Goal: Task Accomplishment & Management: Complete application form

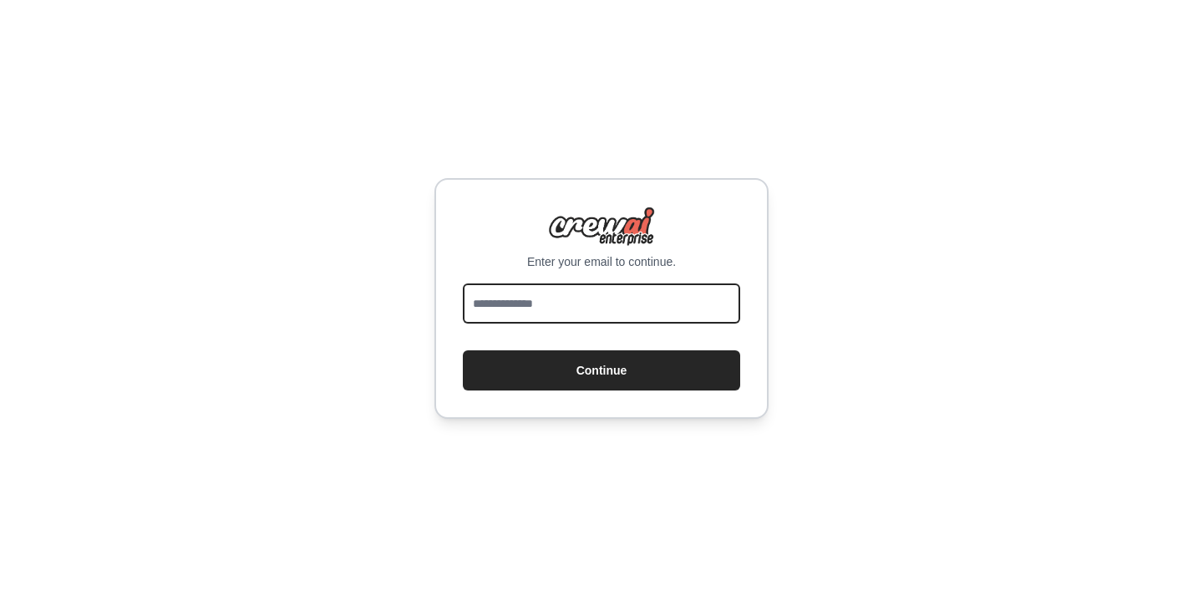
click at [547, 298] on input "email" at bounding box center [601, 303] width 277 height 40
type input "**********"
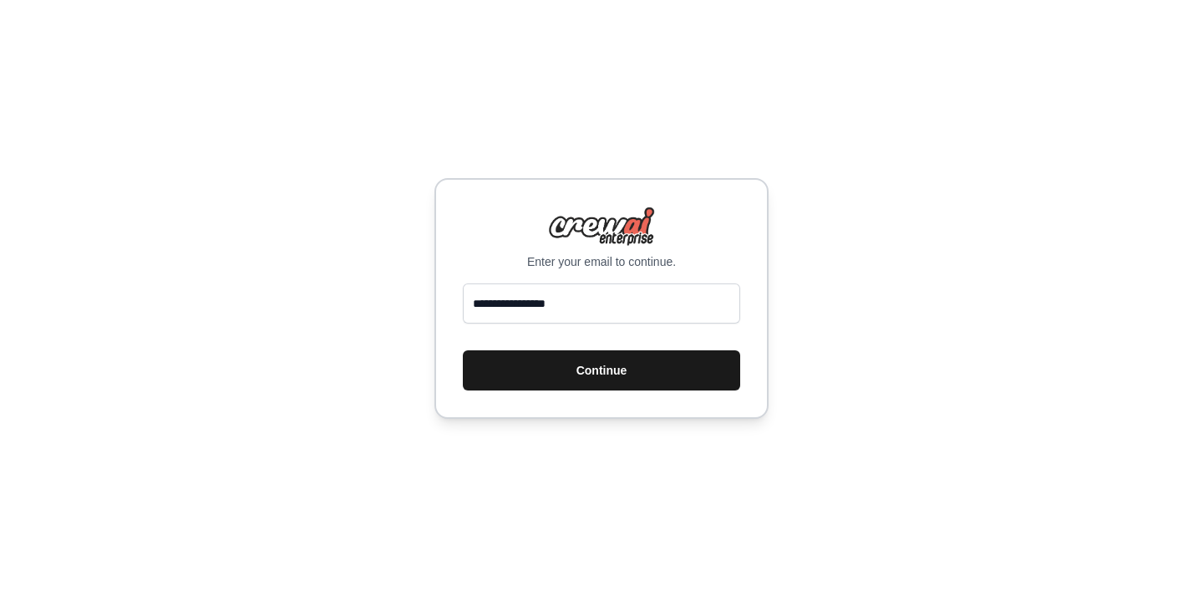
click at [547, 374] on button "Continue" at bounding box center [601, 370] width 277 height 40
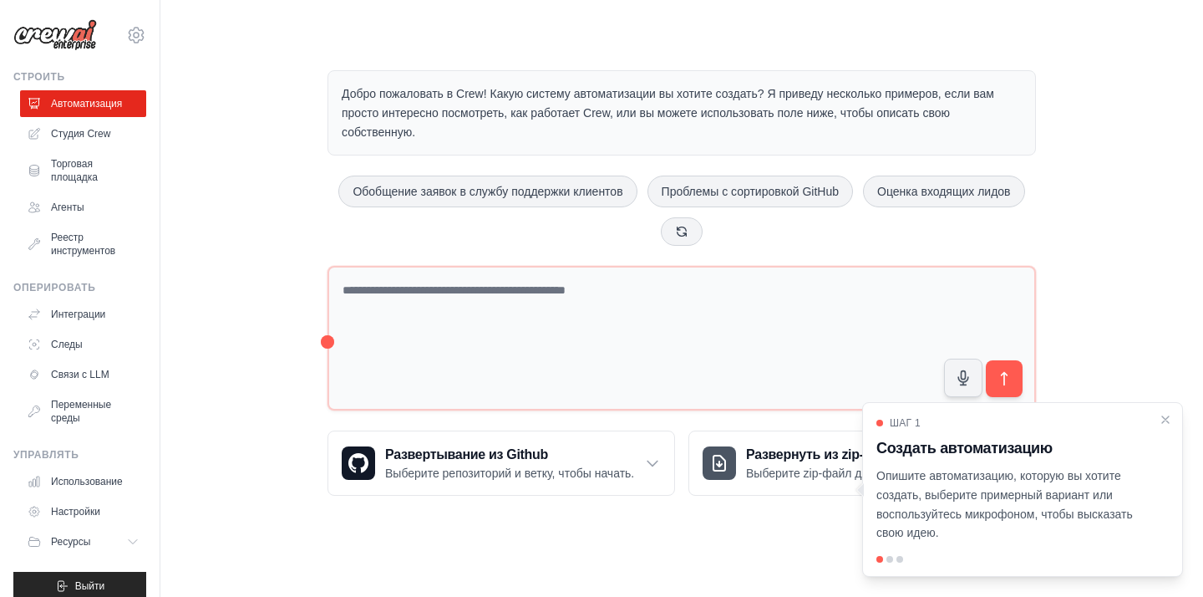
click at [486, 226] on div "Обобщение заявок в службу поддержки клиентов Проблемы с сортировкой GitHub Оцен…" at bounding box center [682, 210] width 708 height 70
